Goal: Task Accomplishment & Management: Complete application form

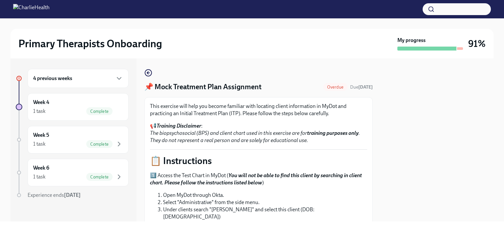
click at [58, 81] on h6 "4 previous weeks" at bounding box center [52, 78] width 39 height 7
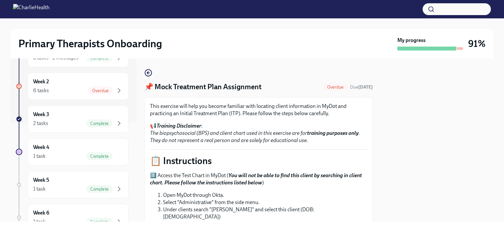
scroll to position [97, 0]
click at [63, 90] on div "6 tasks Overdue" at bounding box center [78, 92] width 90 height 8
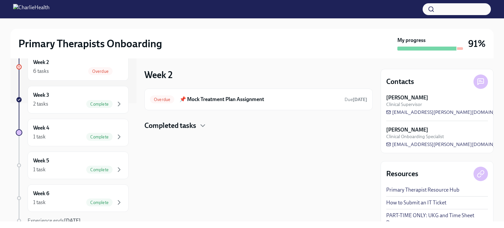
scroll to position [113, 0]
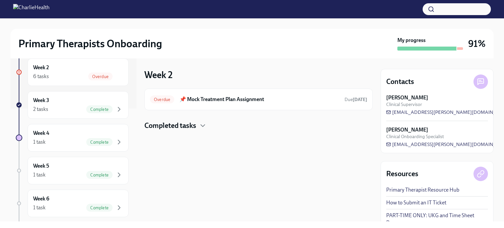
click at [66, 85] on div "Week 2 6 tasks Overdue" at bounding box center [78, 72] width 101 height 28
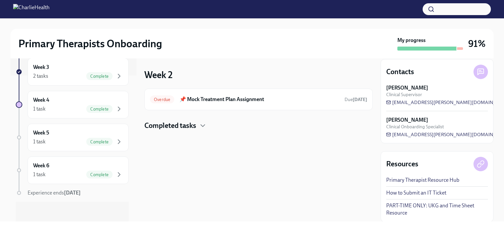
click at [68, 192] on strong "[DATE]" at bounding box center [72, 192] width 17 height 6
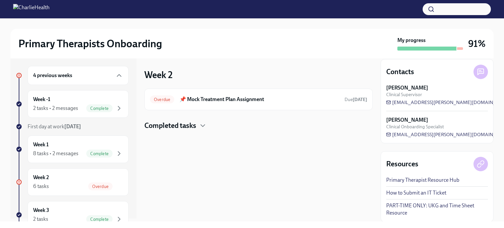
scroll to position [0, 0]
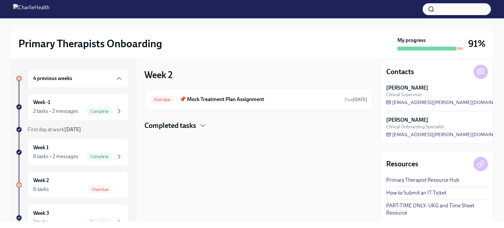
click at [232, 99] on h6 "📌 Mock Treatment Plan Assignment" at bounding box center [259, 99] width 160 height 7
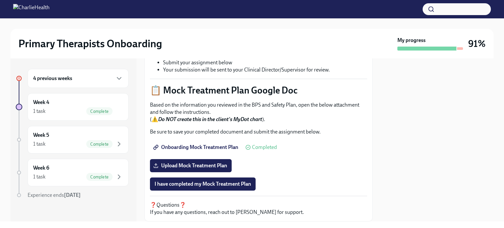
scroll to position [286, 0]
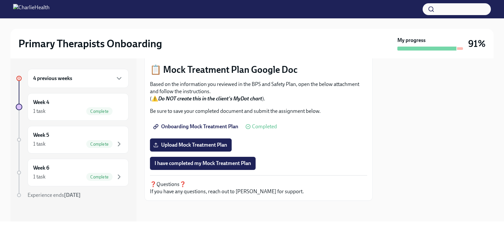
click at [172, 146] on span "Upload Mock Treatment Plan" at bounding box center [190, 145] width 72 height 7
click at [0, 0] on input "Upload Mock Treatment Plan" at bounding box center [0, 0] width 0 height 0
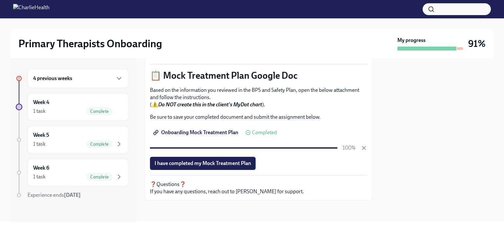
click at [220, 163] on span "I have completed my Mock Treatment Plan" at bounding box center [202, 163] width 96 height 7
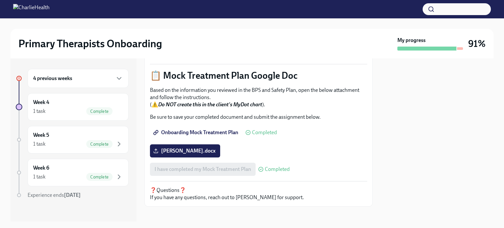
scroll to position [286, 0]
